Goal: Task Accomplishment & Management: Use online tool/utility

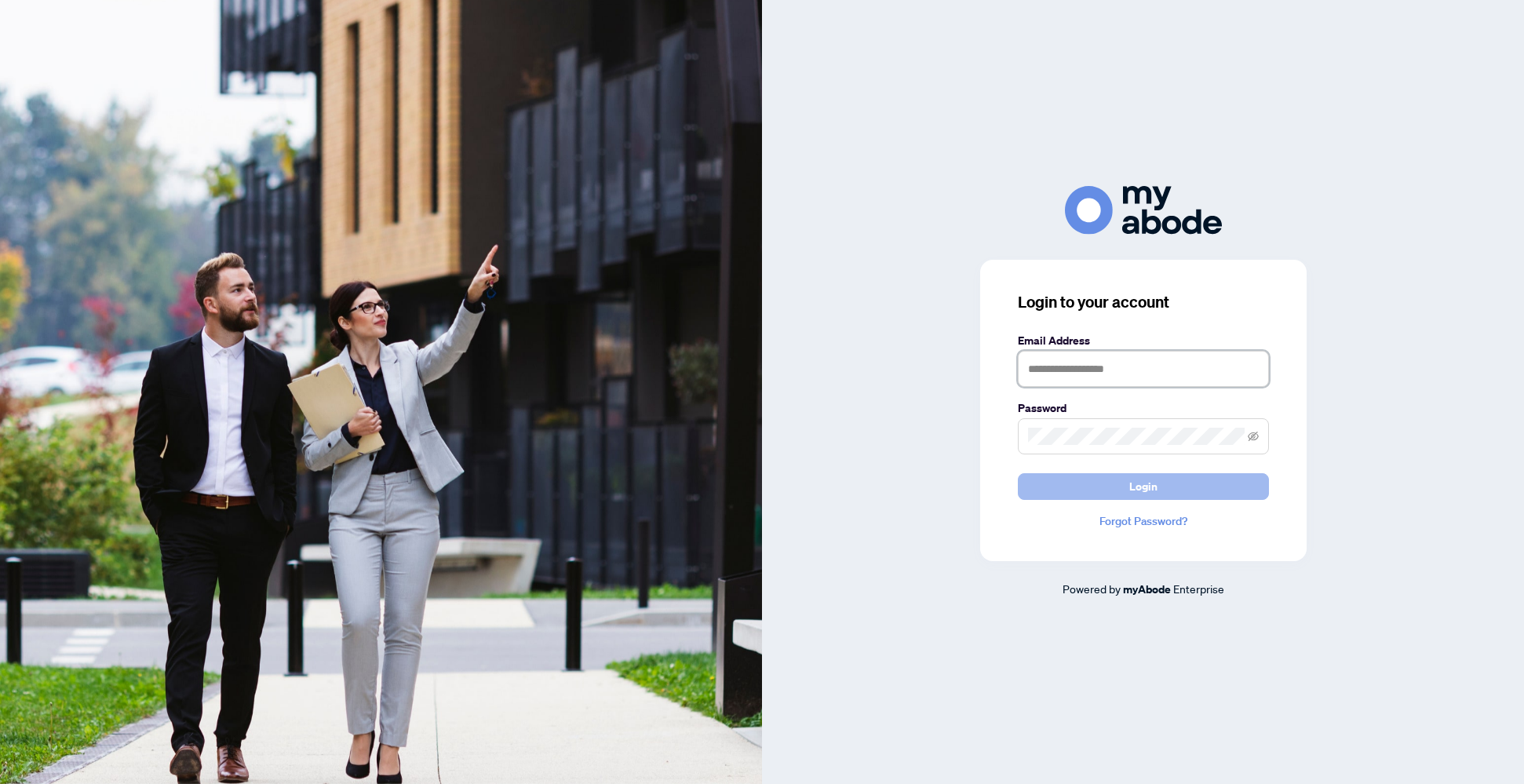
type input "**********"
click at [1097, 489] on button "Login" at bounding box center [1143, 486] width 251 height 26
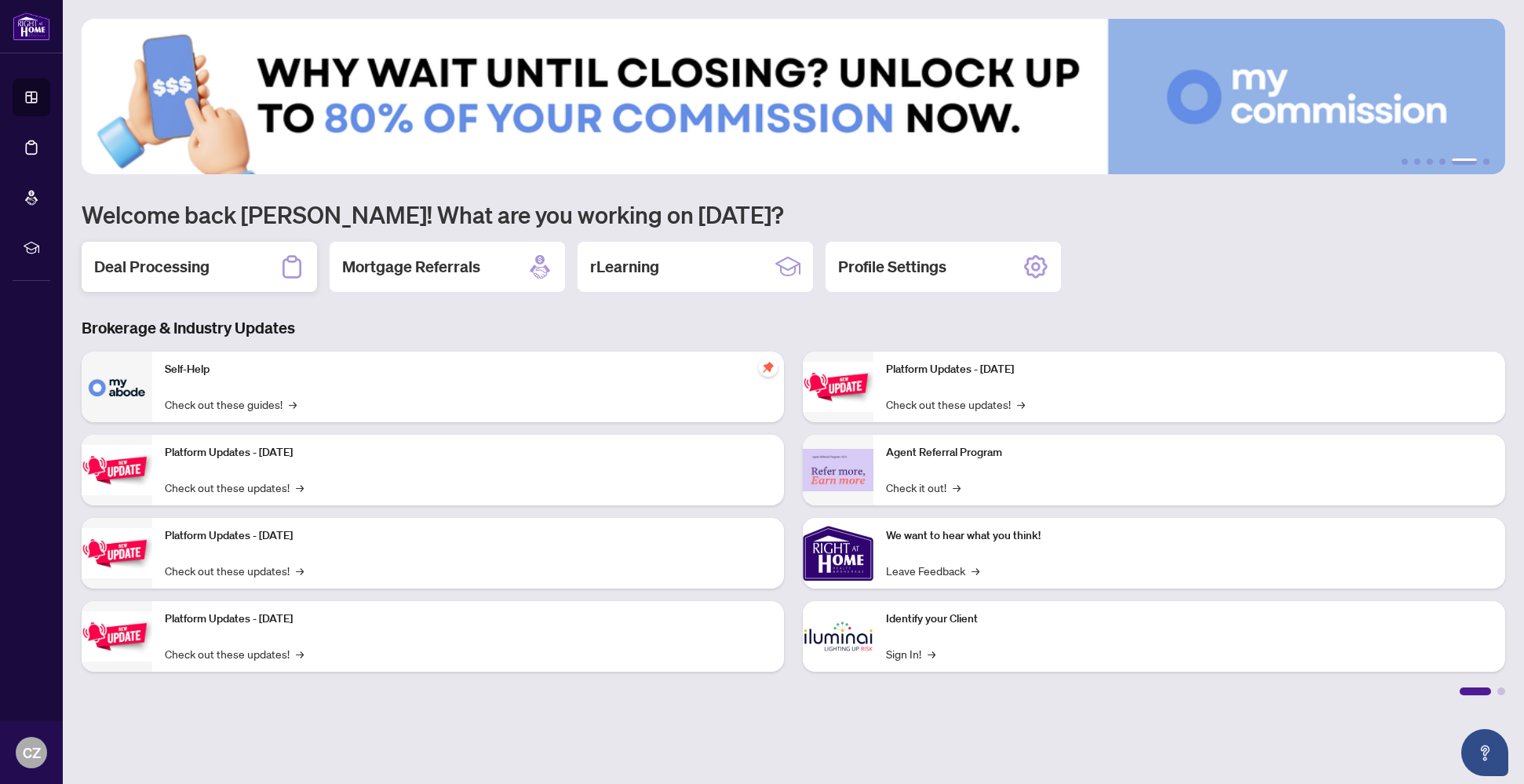
click at [152, 273] on h2 "Deal Processing" at bounding box center [152, 267] width 115 height 22
